Goal: Transaction & Acquisition: Purchase product/service

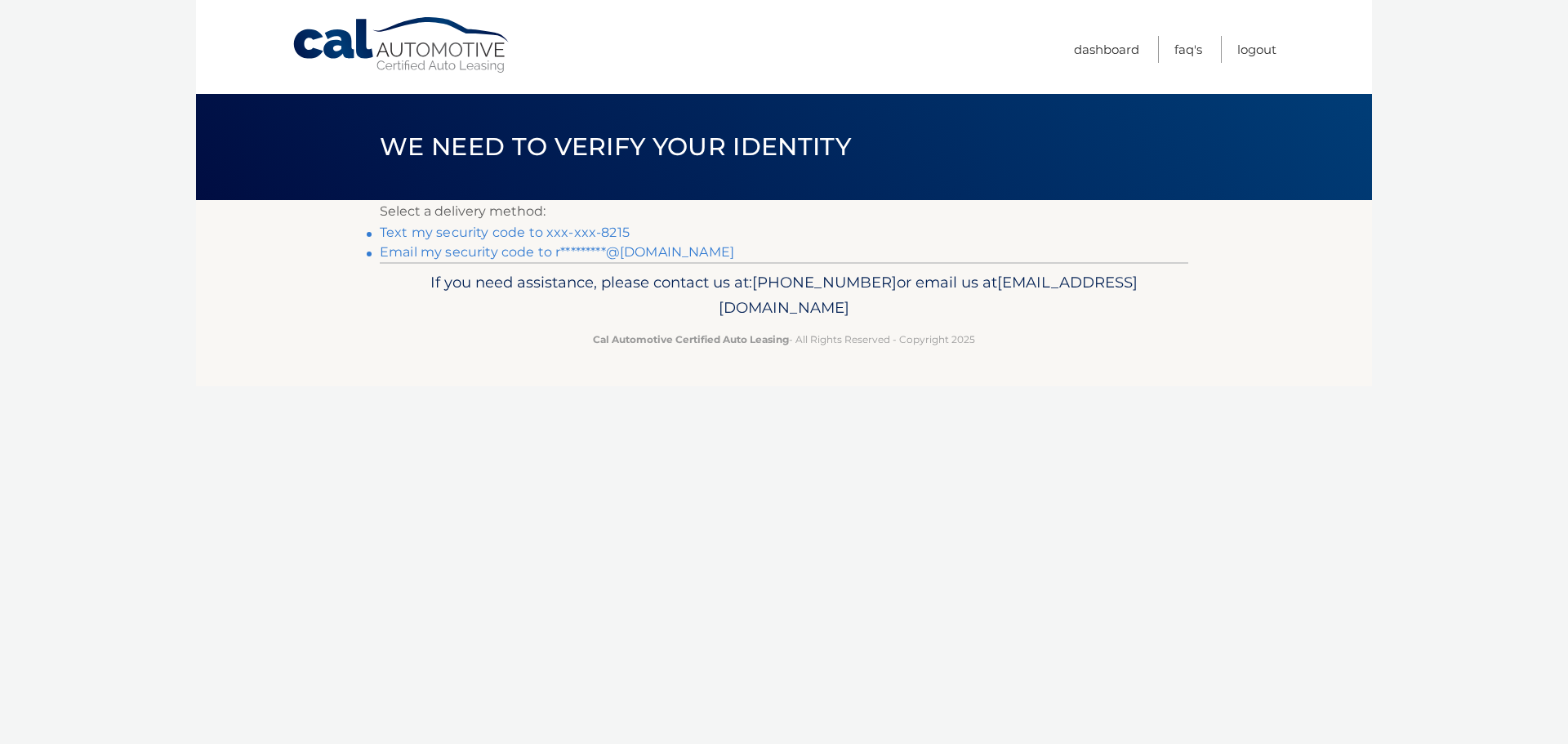
click at [503, 259] on link "Email my security code to r*********@aol.com" at bounding box center [557, 252] width 355 height 15
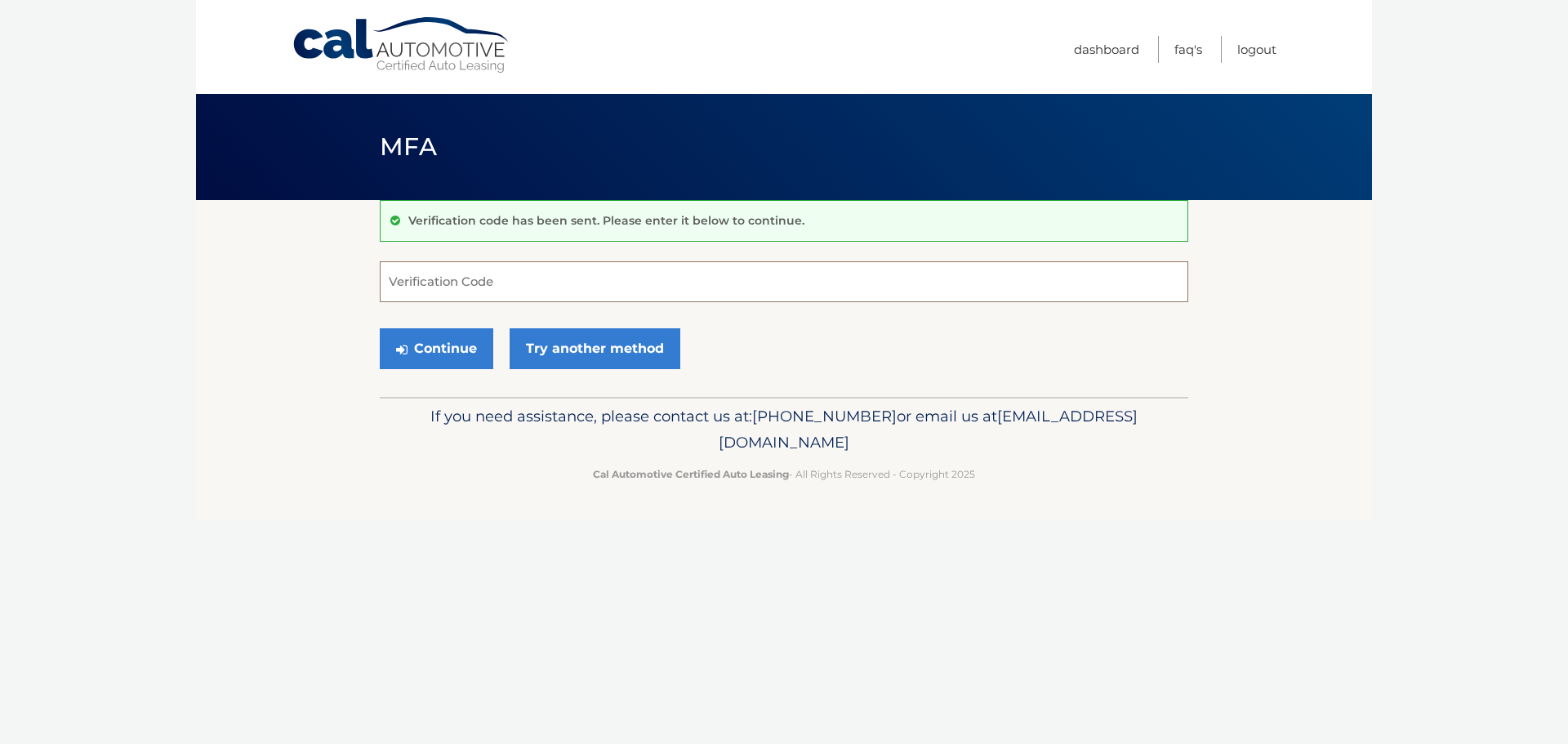
click at [388, 286] on input "Verification Code" at bounding box center [784, 281] width 809 height 41
type input "115767"
click at [380, 328] on button "Continue" at bounding box center [436, 349] width 113 height 41
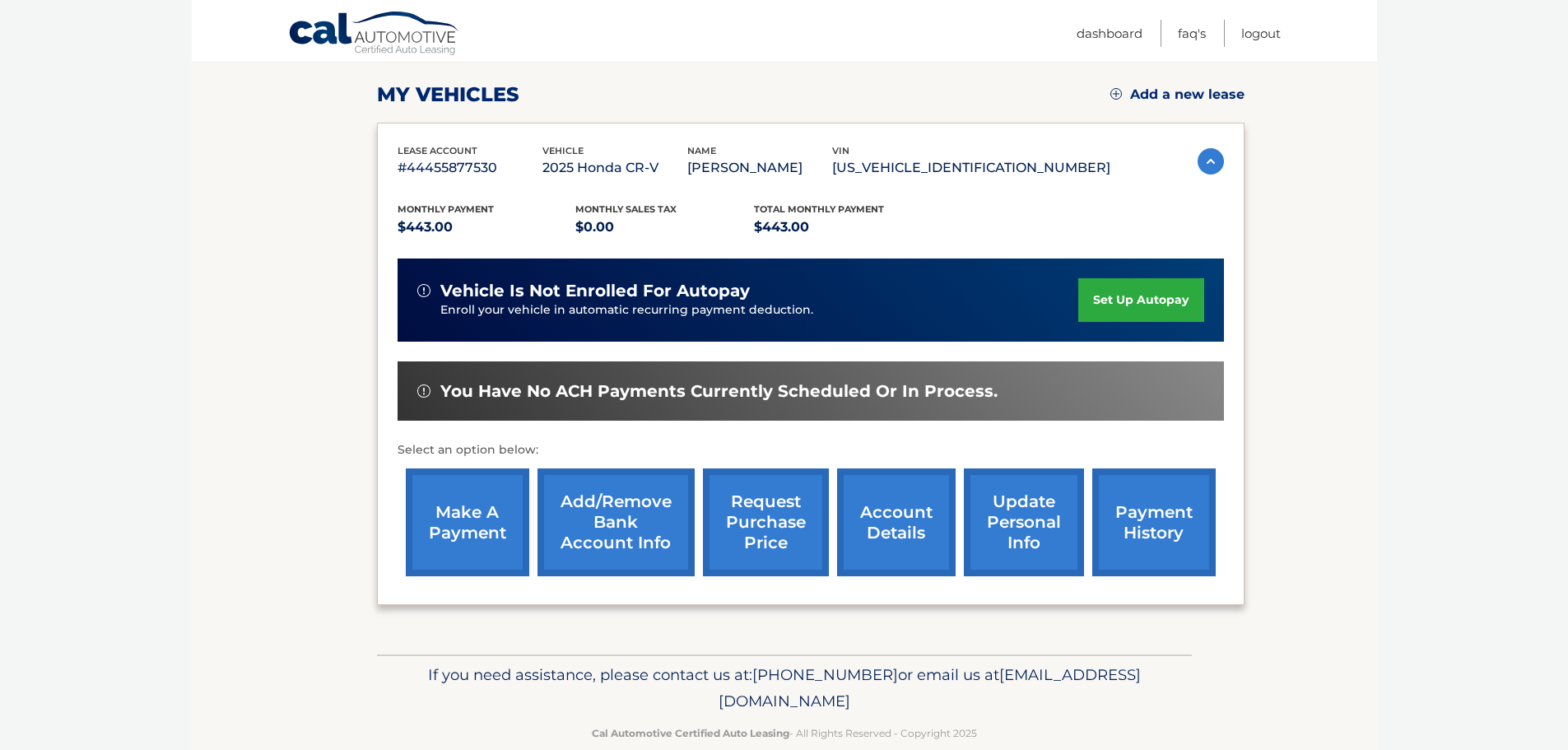
scroll to position [247, 0]
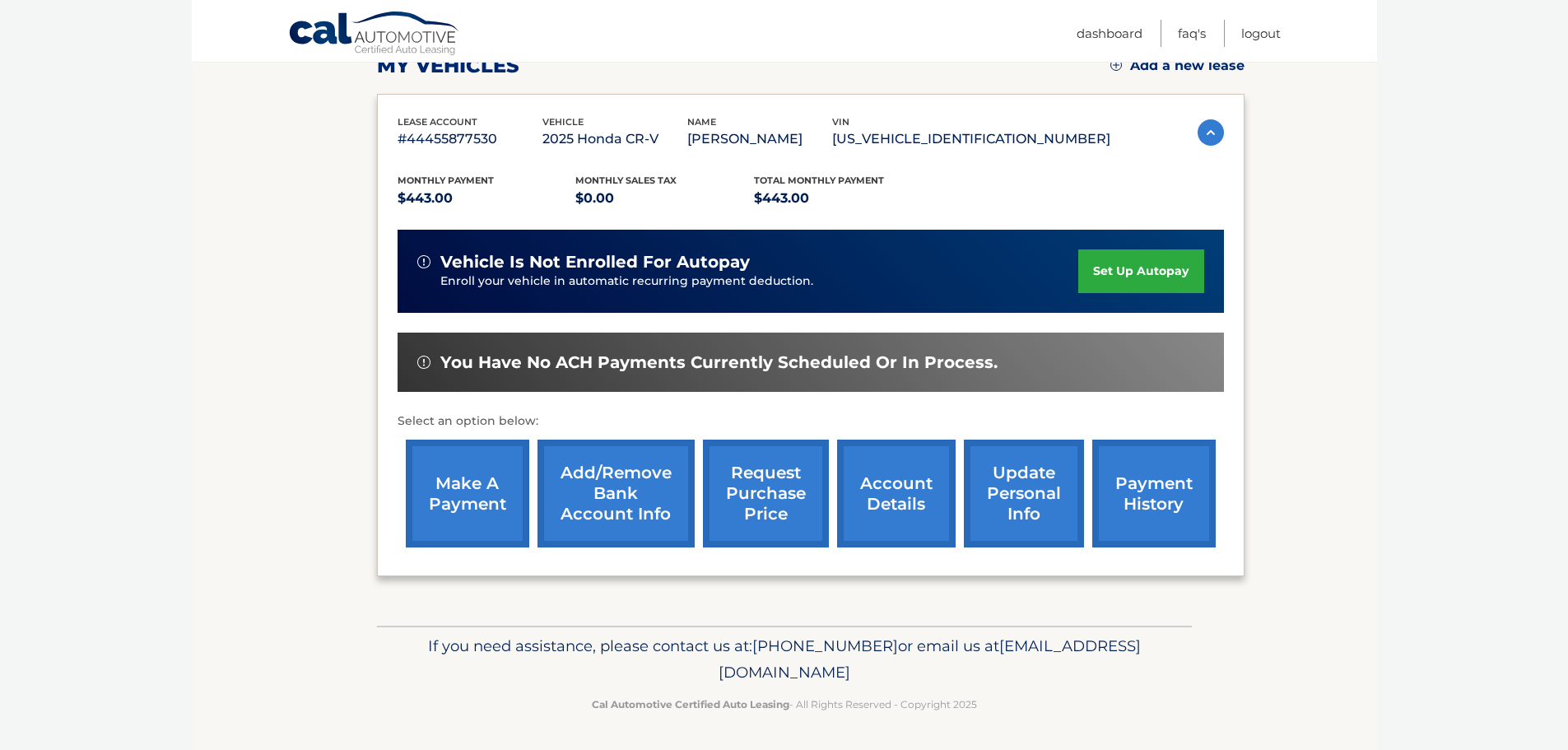
click at [442, 490] on link "make a payment" at bounding box center [467, 494] width 123 height 108
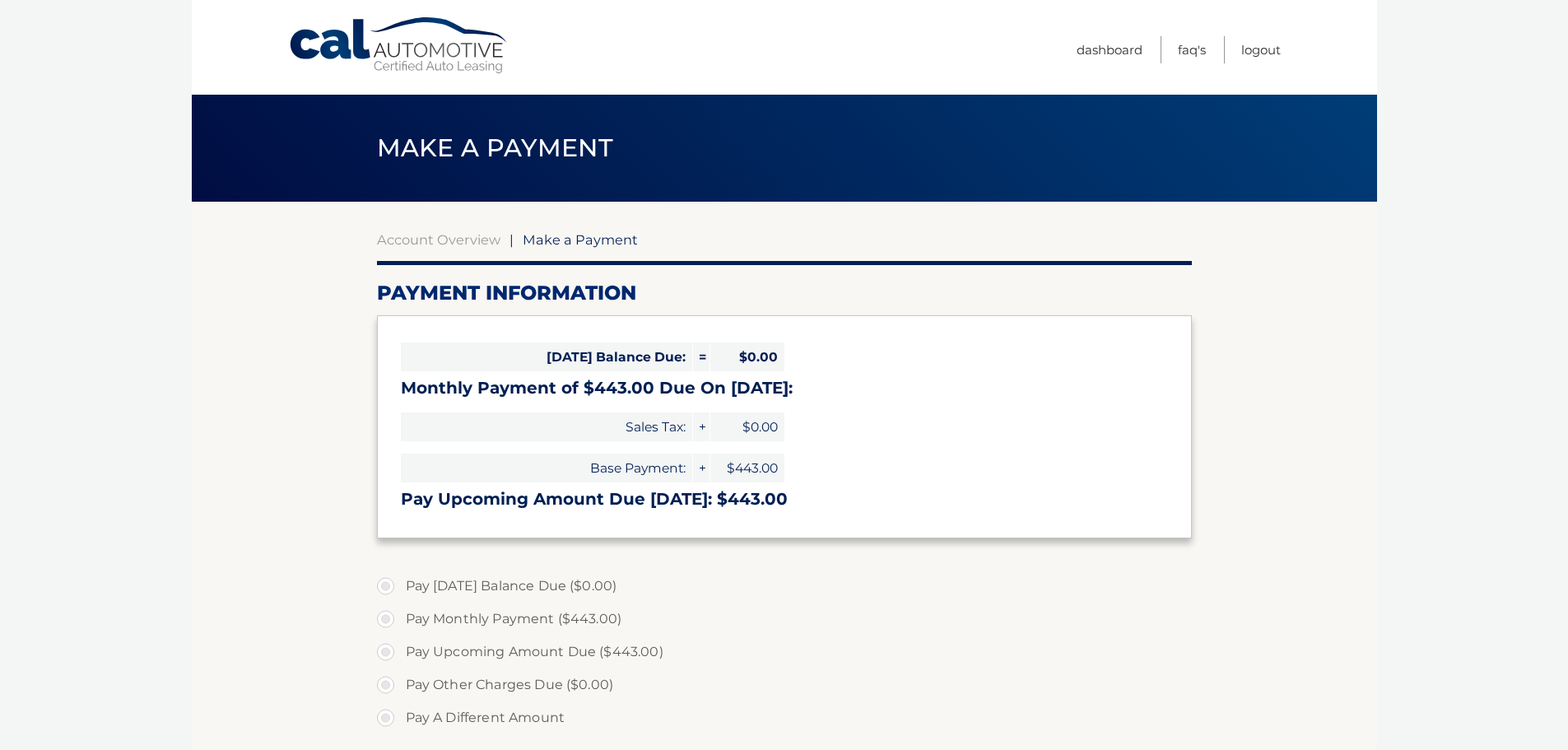
select select "NWQ0MWRlYjctOTM4My00MGU3LTlhMGItZDk5MDZiY2VmNGIw"
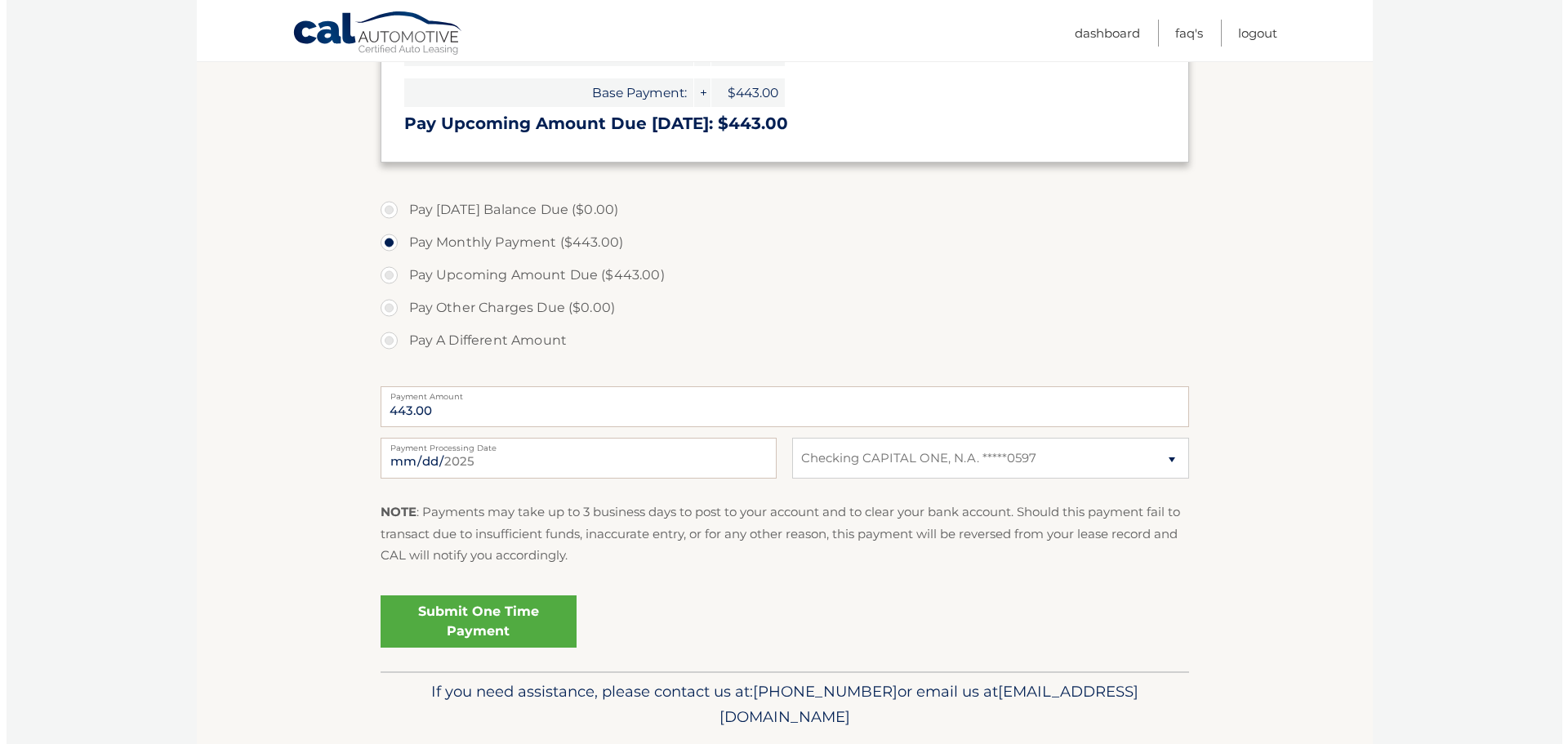
scroll to position [408, 0]
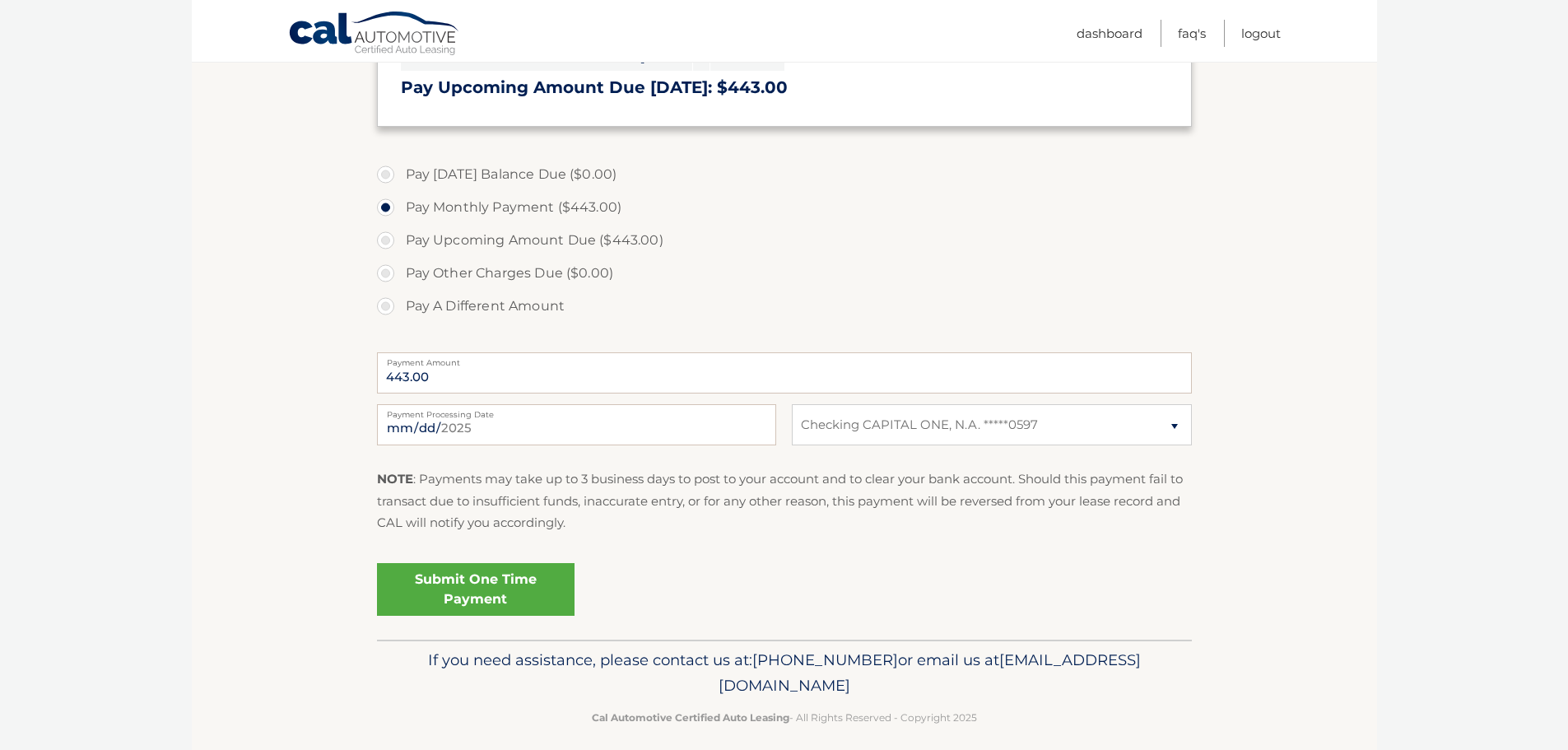
click at [500, 615] on link "Submit One Time Payment" at bounding box center [476, 589] width 197 height 52
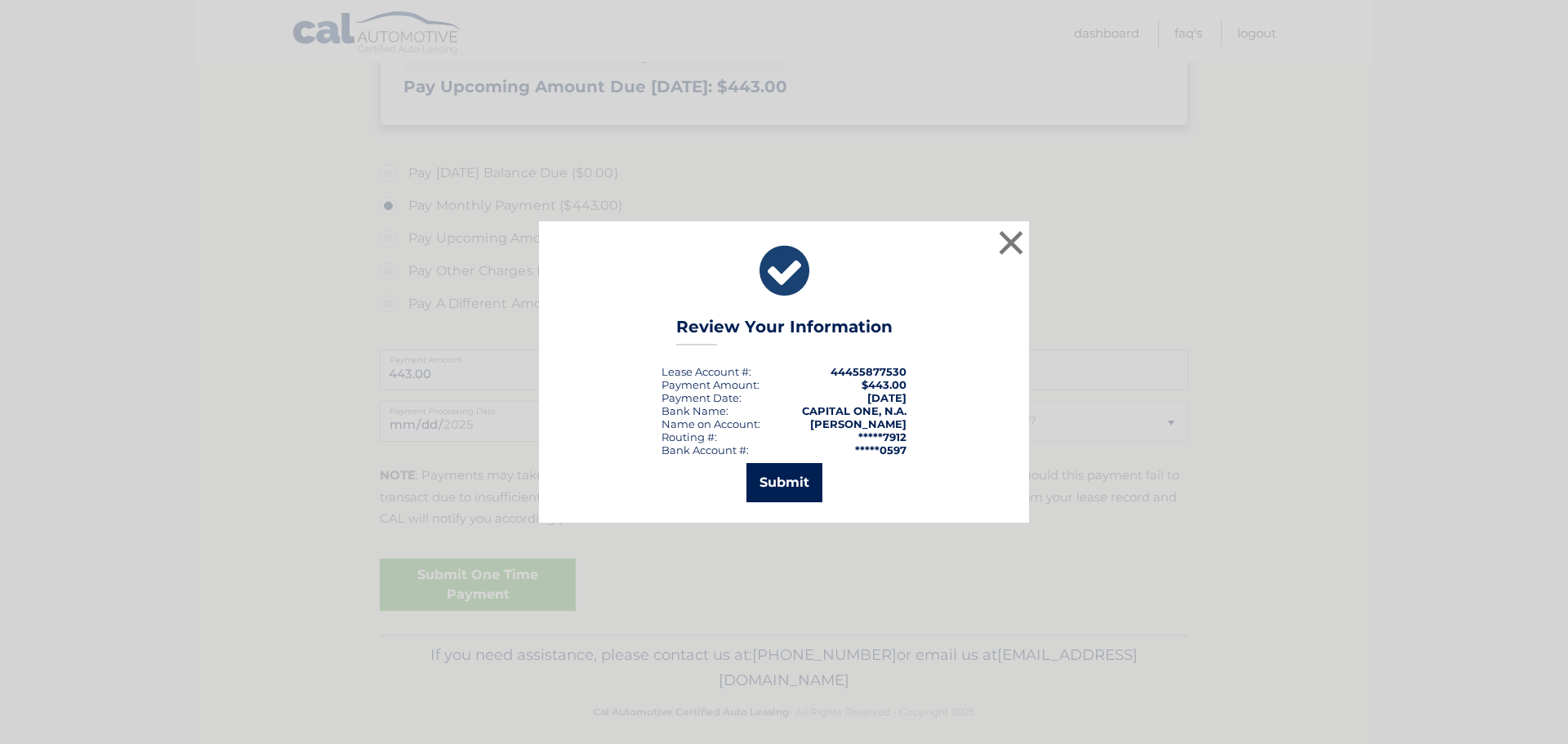
click at [783, 489] on button "Submit" at bounding box center [784, 483] width 76 height 39
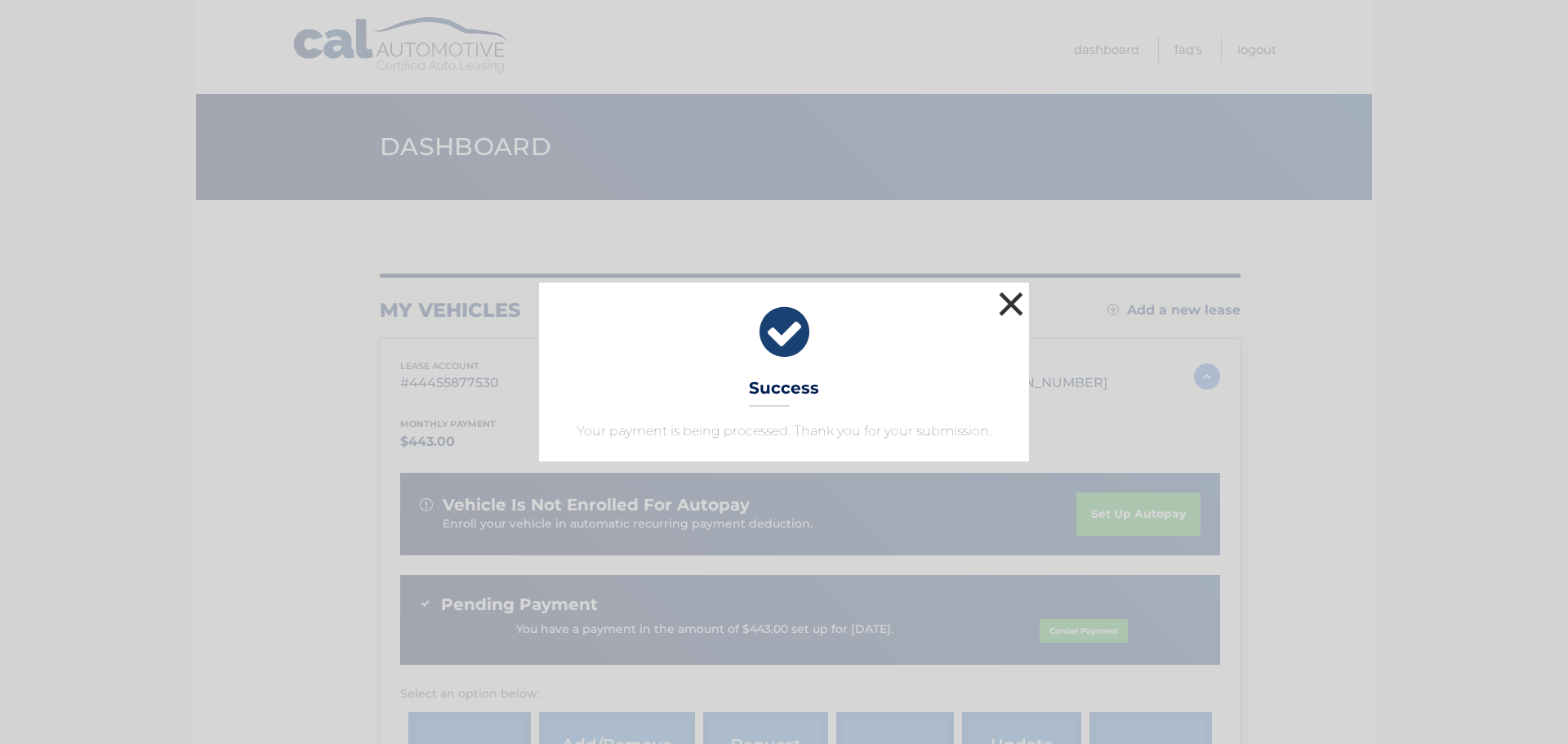
click at [1011, 287] on button "×" at bounding box center [1011, 304] width 32 height 32
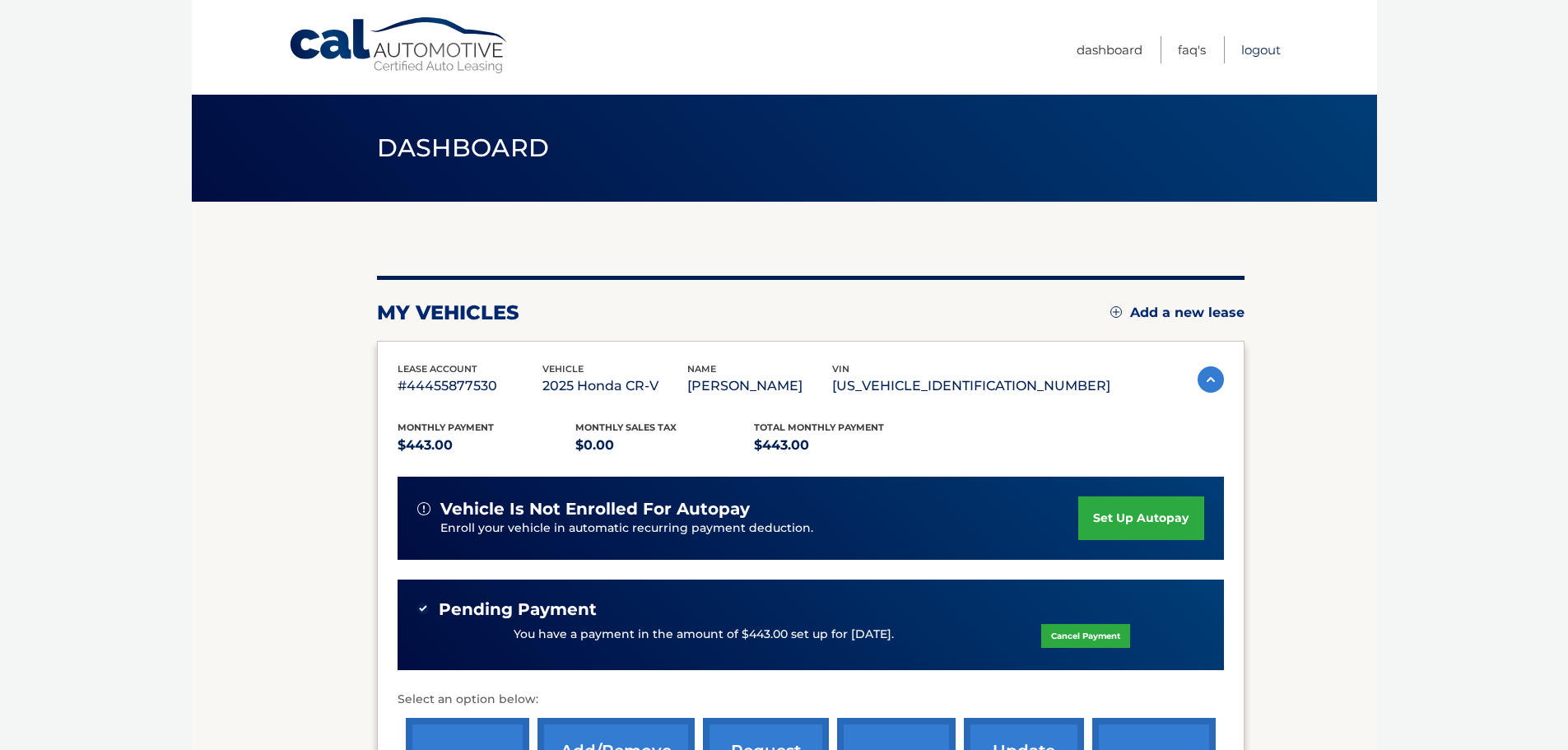
click at [1257, 44] on link "Logout" at bounding box center [1261, 50] width 39 height 27
